Goal: Information Seeking & Learning: Learn about a topic

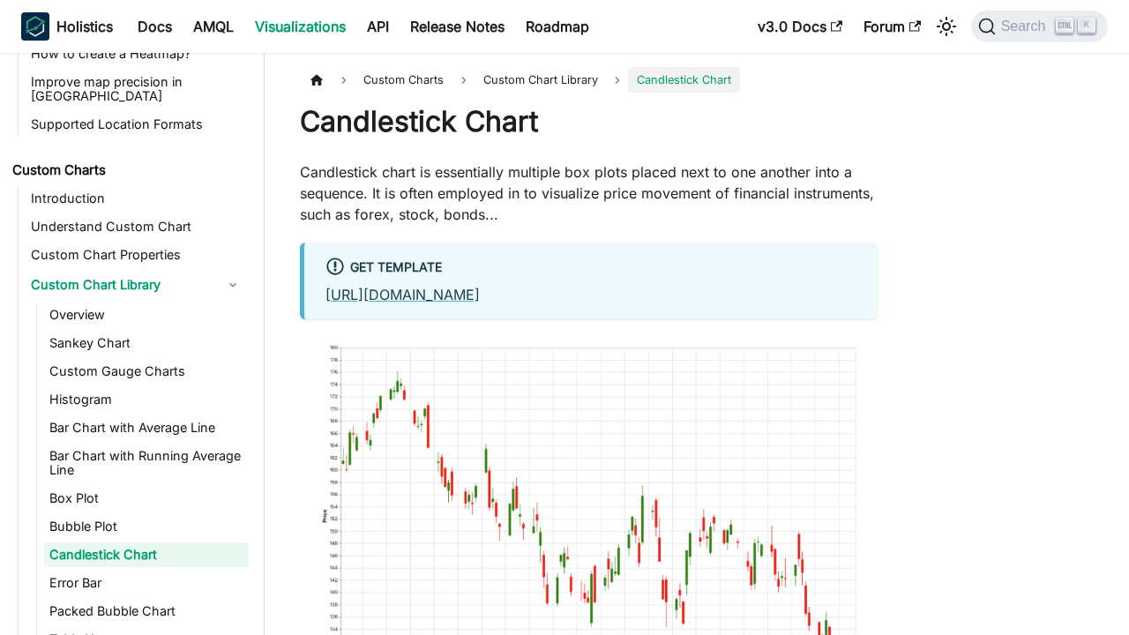
scroll to position [928, 0]
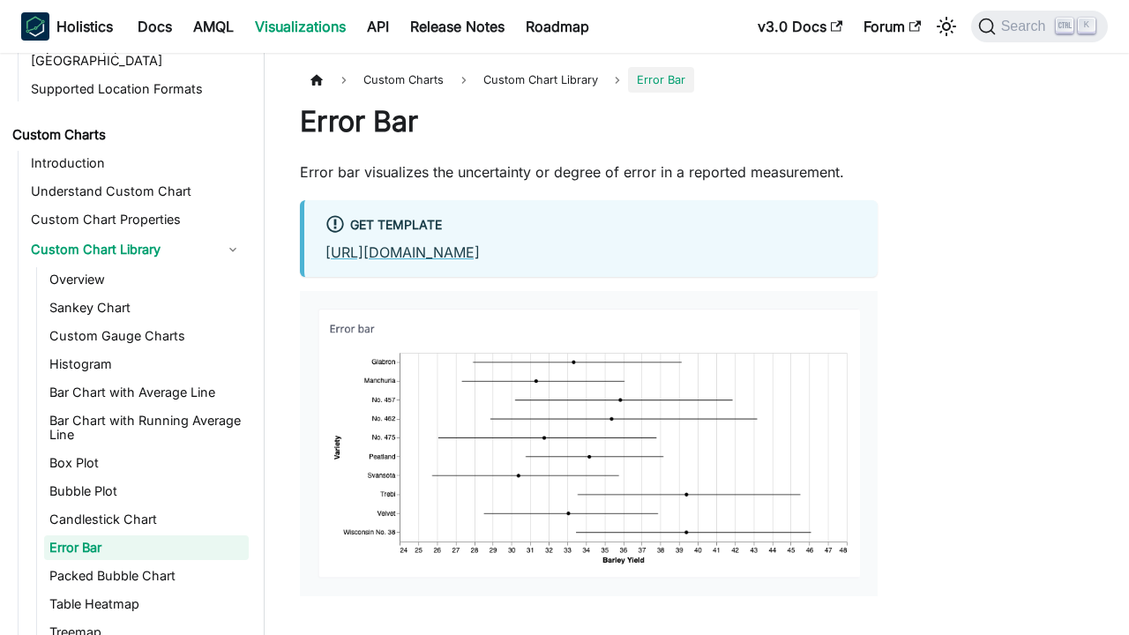
scroll to position [956, 0]
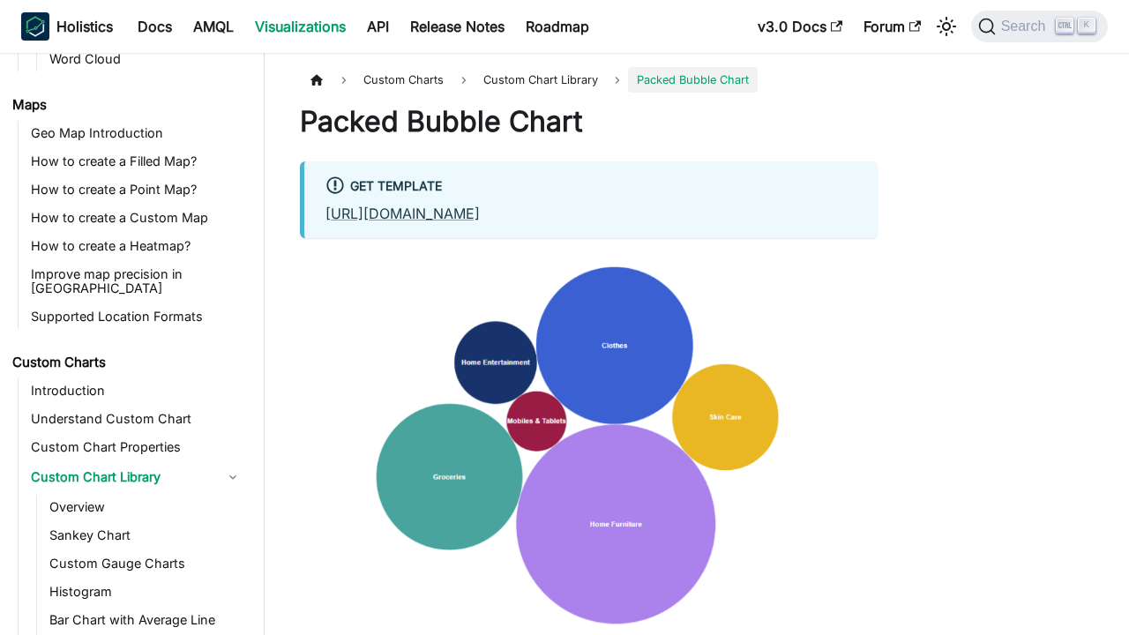
scroll to position [984, 0]
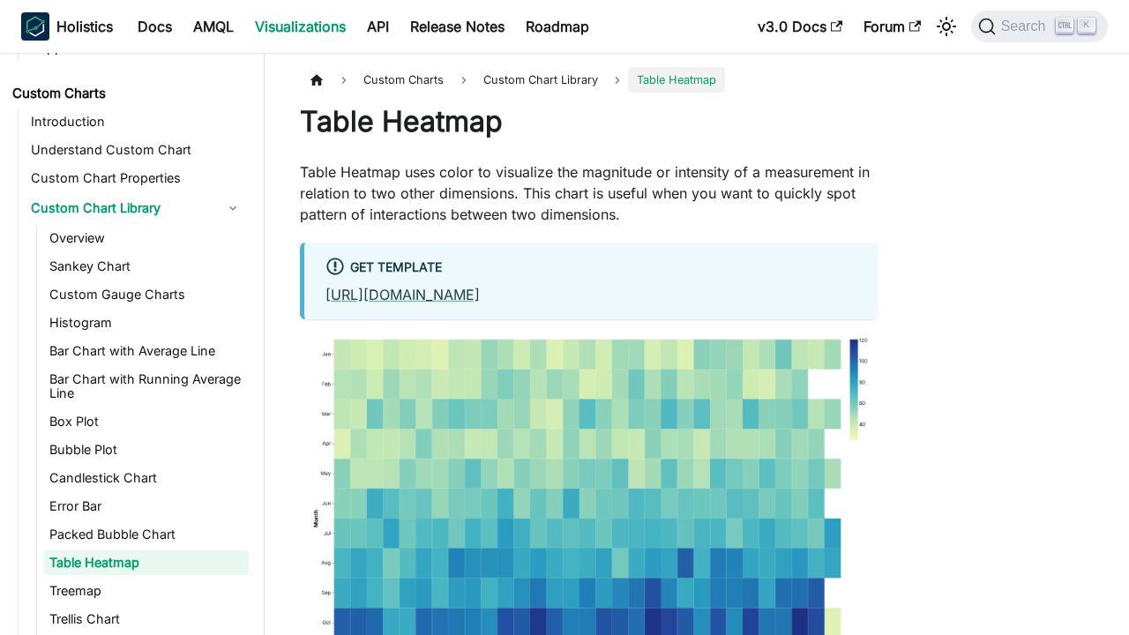
scroll to position [1013, 0]
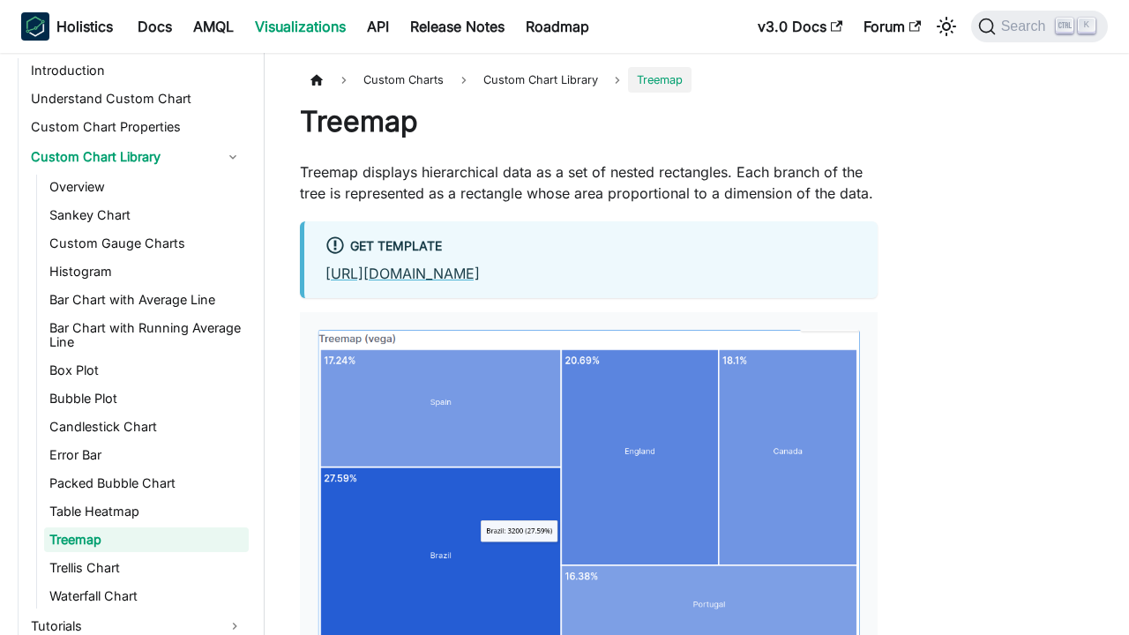
scroll to position [1041, 0]
